Goal: Task Accomplishment & Management: Use online tool/utility

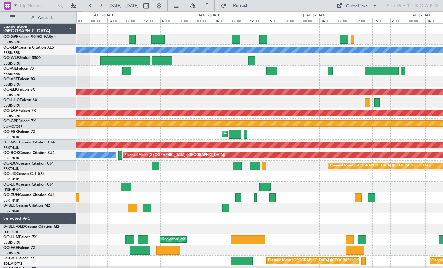
click at [273, 131] on div "AOG Maint Kortrijk-[GEOGRAPHIC_DATA]" at bounding box center [259, 134] width 367 height 11
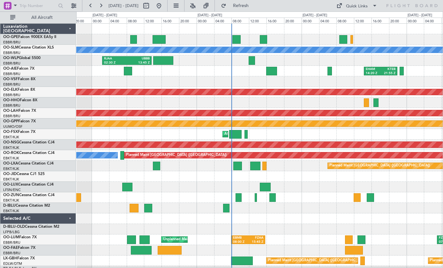
click at [224, 134] on div "AOG Maint Kortrijk-[GEOGRAPHIC_DATA]" at bounding box center [225, 134] width 5 height 6
click at [235, 132] on div at bounding box center [235, 134] width 12 height 9
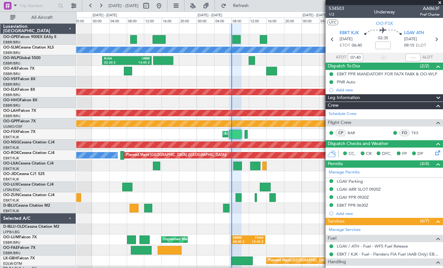
click at [265, 75] on div "EHAM 14:20 Z KTEB 21:55 Z" at bounding box center [259, 71] width 367 height 11
click at [272, 70] on div at bounding box center [271, 71] width 11 height 9
type input "+00:20"
type input "1"
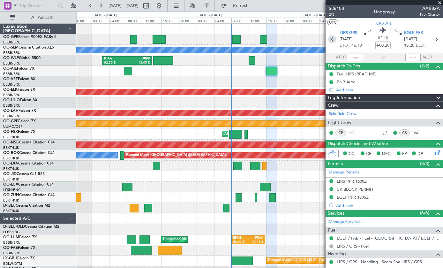
click at [334, 40] on icon at bounding box center [332, 39] width 8 height 8
type input "+00:15"
type input "07:39"
type input "09:15"
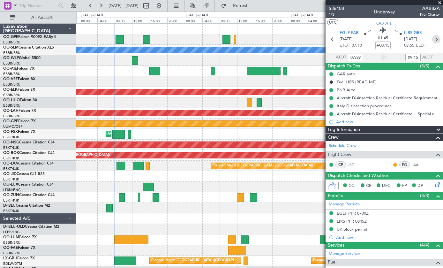
click at [438, 39] on icon at bounding box center [436, 39] width 8 height 8
type input "+00:20"
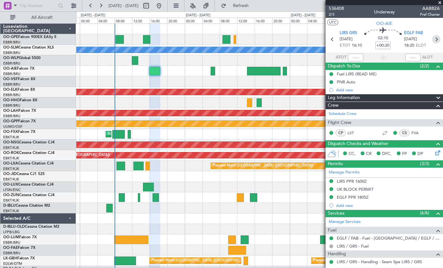
click at [435, 39] on icon at bounding box center [436, 39] width 8 height 8
type input "2"
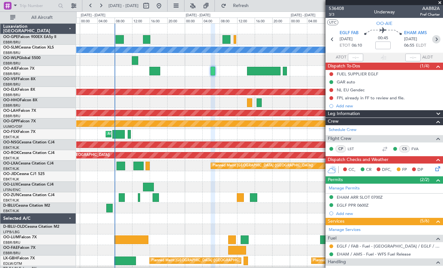
click at [438, 39] on icon at bounding box center [436, 39] width 8 height 8
type input "+00:25"
type input "1"
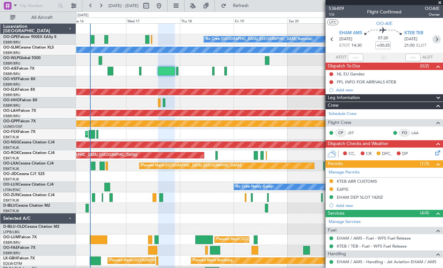
click at [94, 42] on div at bounding box center [92, 39] width 4 height 9
type input "+00:05"
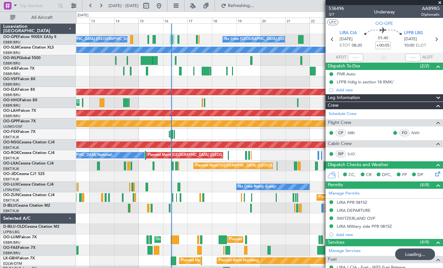
click at [440, 2] on span at bounding box center [440, 3] width 6 height 6
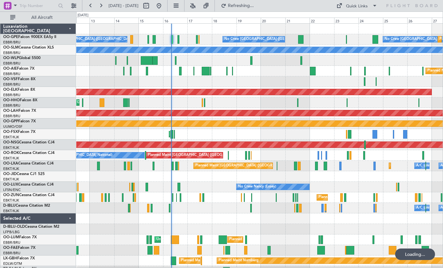
type input "0"
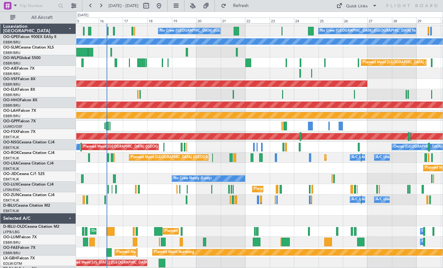
scroll to position [8, 0]
